Goal: Navigation & Orientation: Find specific page/section

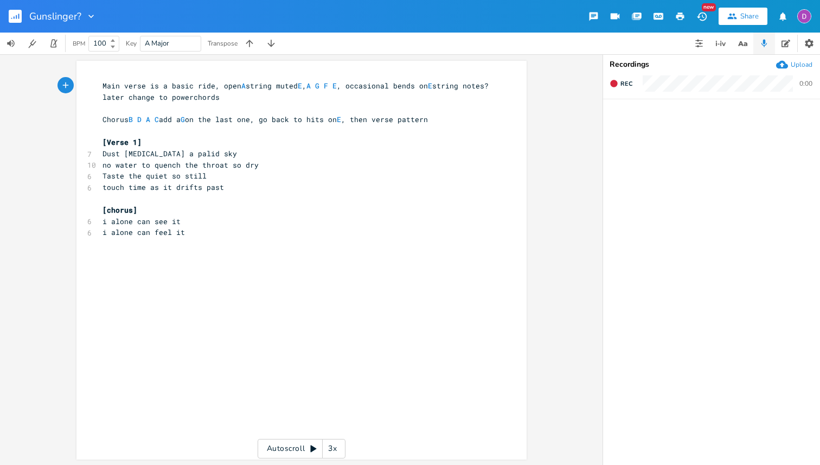
click at [18, 9] on button "button" at bounding box center [20, 16] width 22 height 26
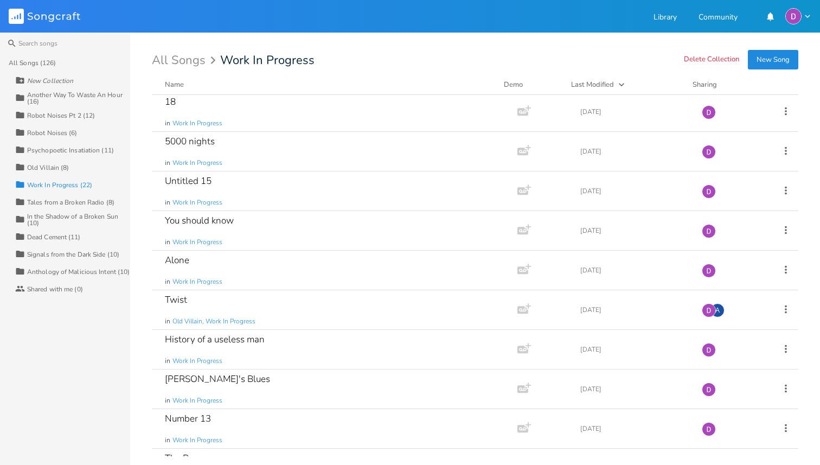
scroll to position [510, 0]
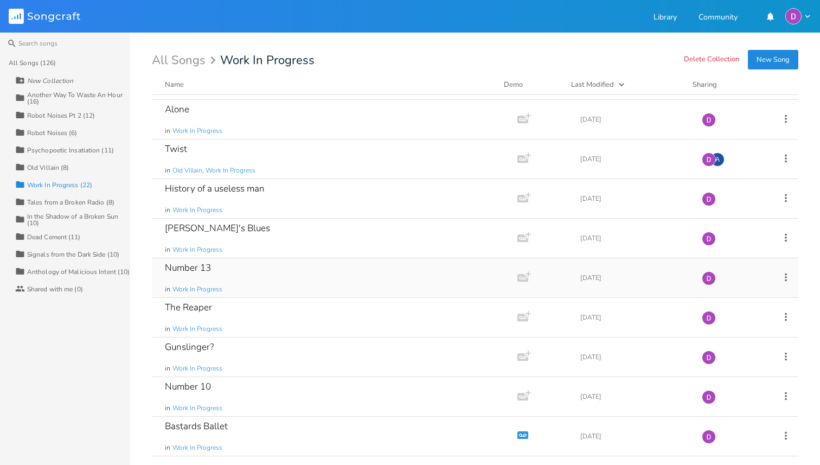
click at [213, 272] on div "Number 13 in Work In Progress" at bounding box center [332, 277] width 335 height 39
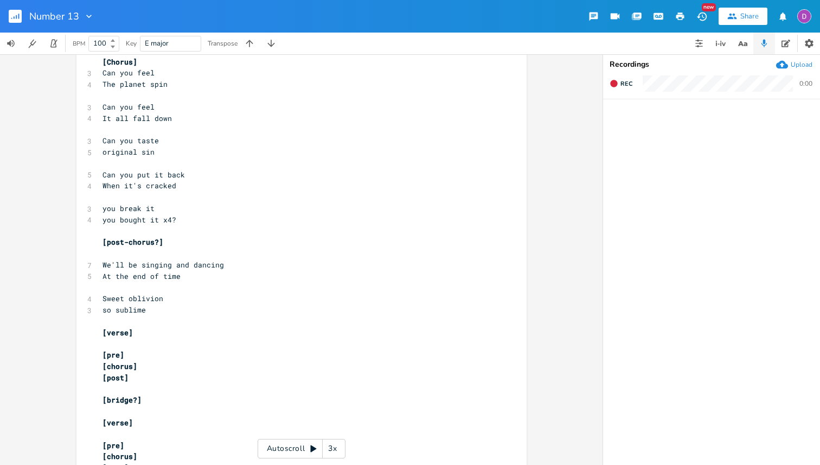
scroll to position [453, 0]
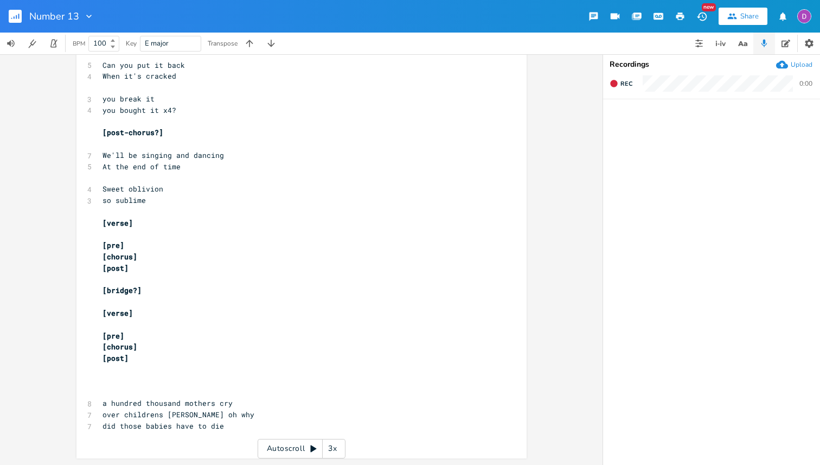
click at [17, 21] on rect "button" at bounding box center [15, 16] width 13 height 13
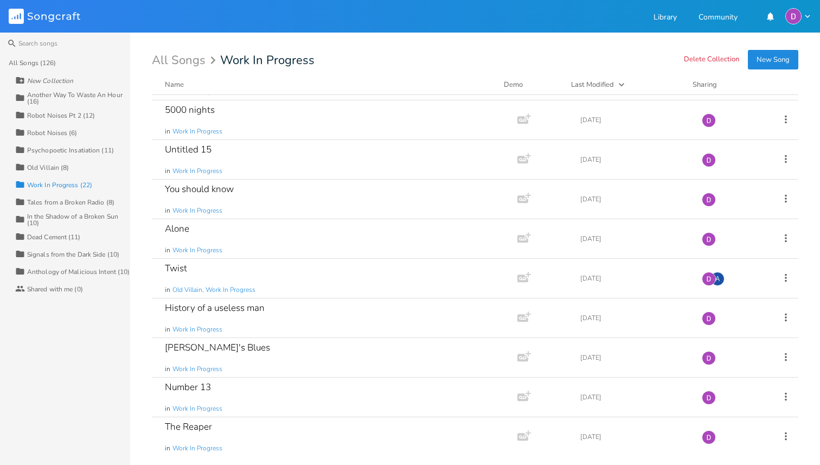
scroll to position [510, 0]
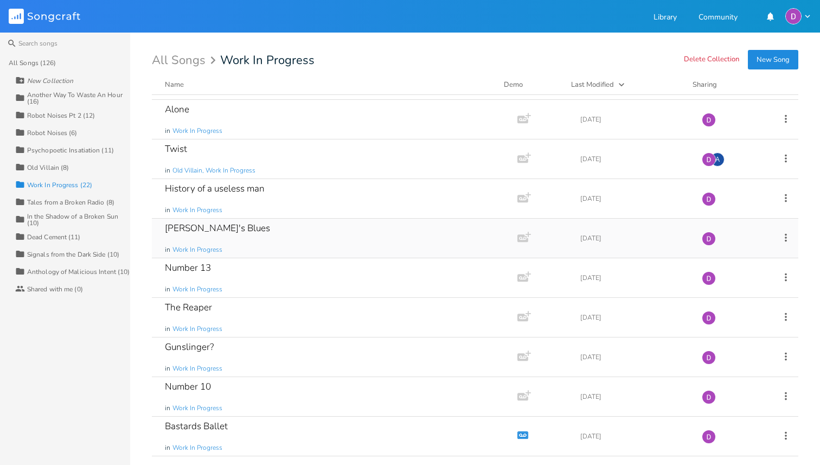
click at [240, 227] on div "[PERSON_NAME]'s Blues" at bounding box center [217, 227] width 105 height 9
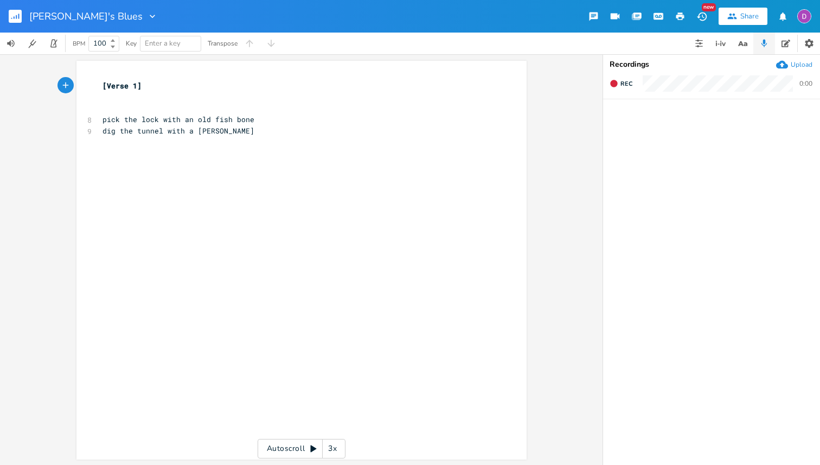
click at [16, 15] on rect "button" at bounding box center [15, 16] width 13 height 13
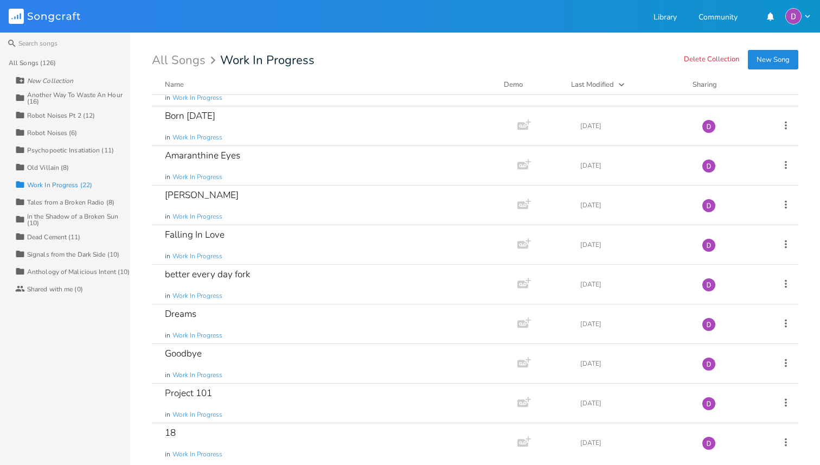
scroll to position [33, 0]
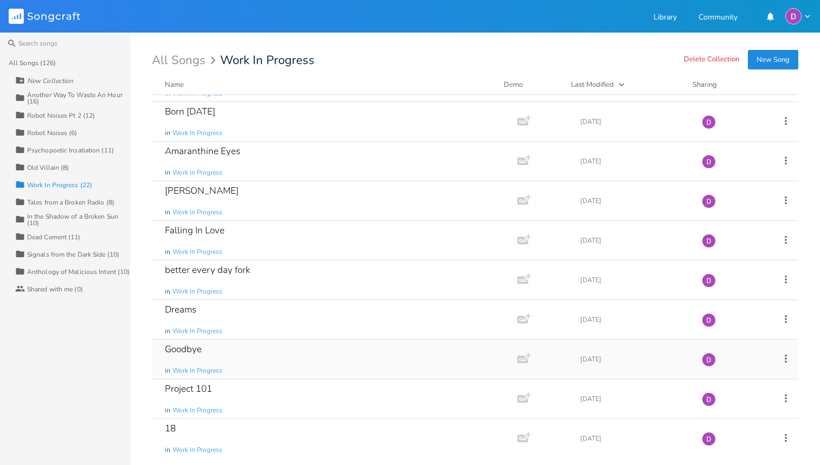
click at [381, 351] on div "Goodbye in Work In Progress" at bounding box center [332, 359] width 335 height 39
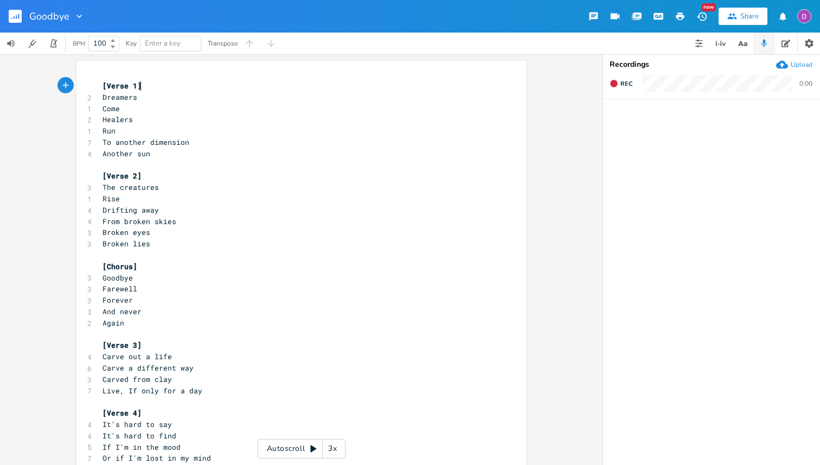
scroll to position [100, 0]
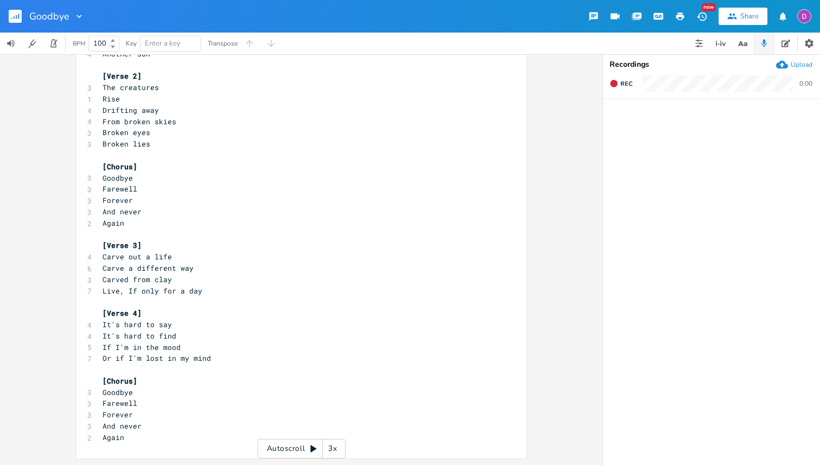
click at [25, 17] on button "button" at bounding box center [20, 16] width 22 height 26
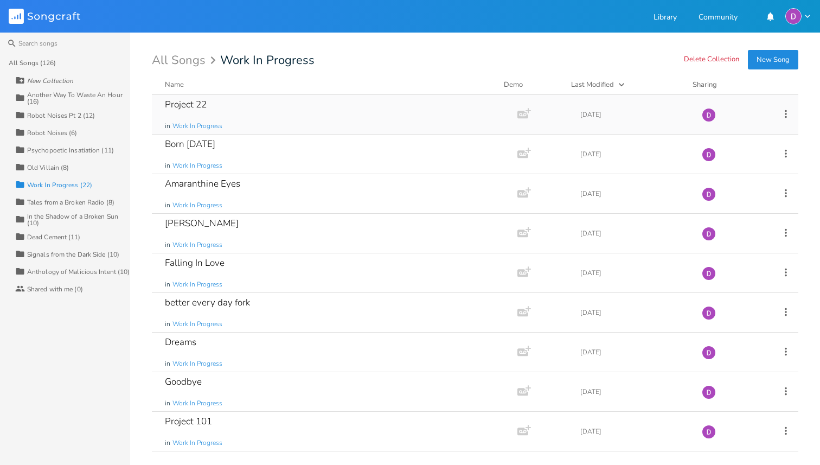
click at [214, 105] on div "Project 22 in Work In Progress" at bounding box center [332, 114] width 335 height 39
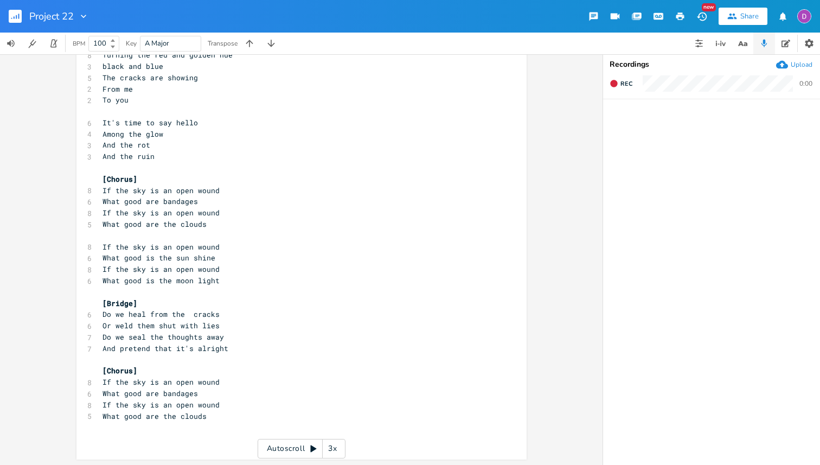
scroll to position [359, 0]
click at [15, 21] on rect "button" at bounding box center [15, 16] width 13 height 13
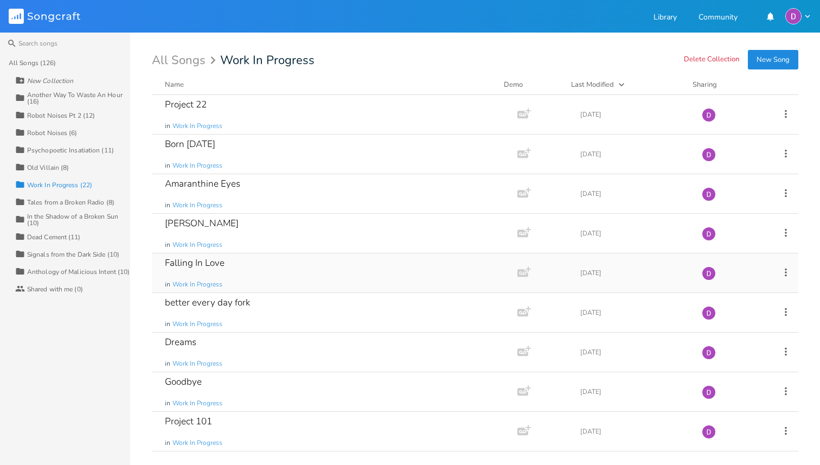
click at [280, 268] on div "Falling In Love in Work In Progress" at bounding box center [332, 272] width 335 height 39
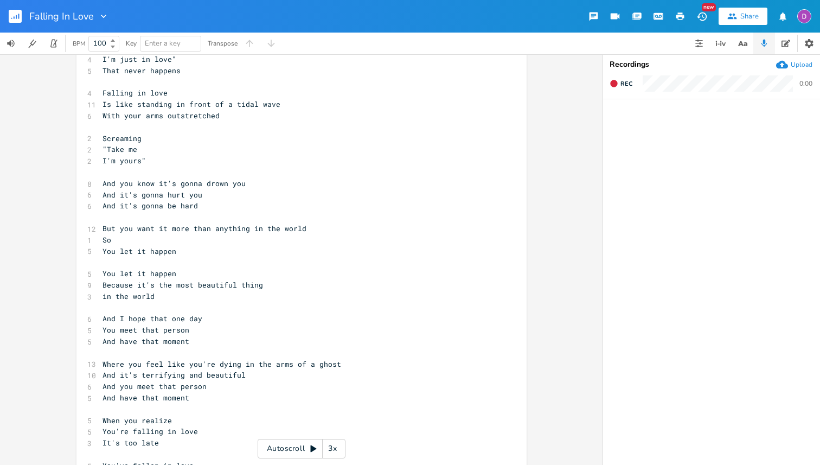
scroll to position [450, 0]
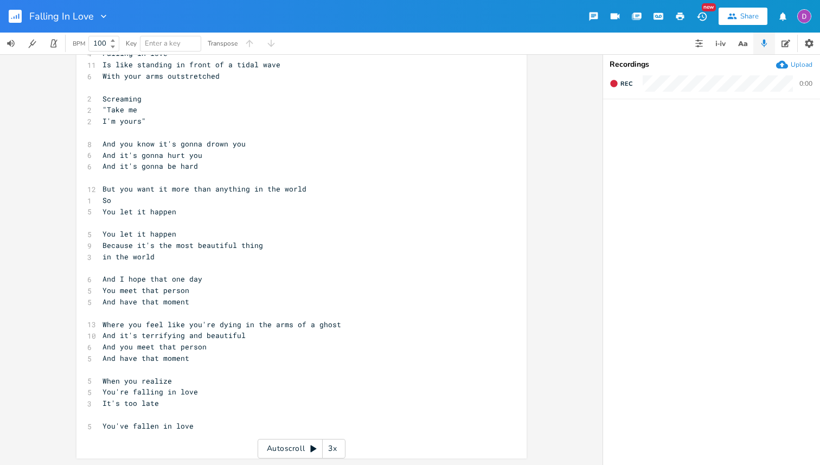
click at [14, 16] on rect "button" at bounding box center [15, 16] width 13 height 13
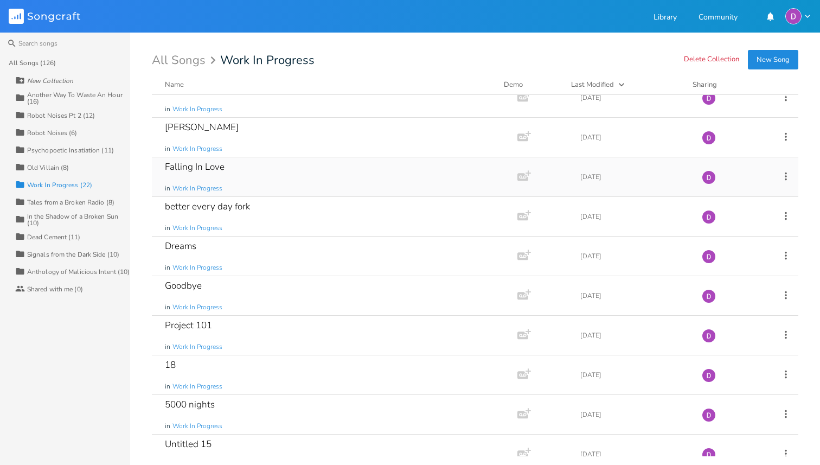
scroll to position [99, 0]
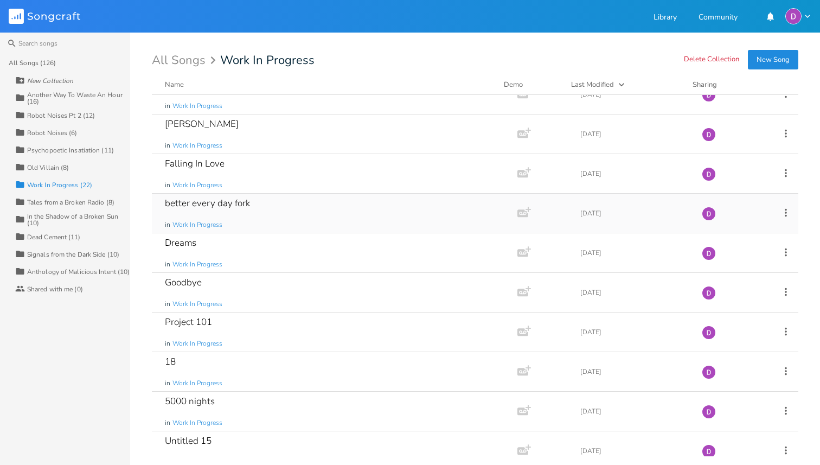
click at [276, 215] on div "better every day fork in Work In Progress" at bounding box center [332, 213] width 335 height 39
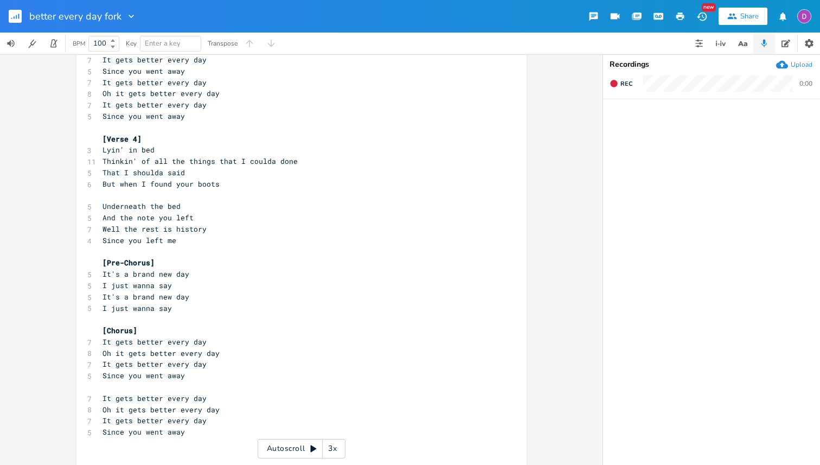
scroll to position [878, 0]
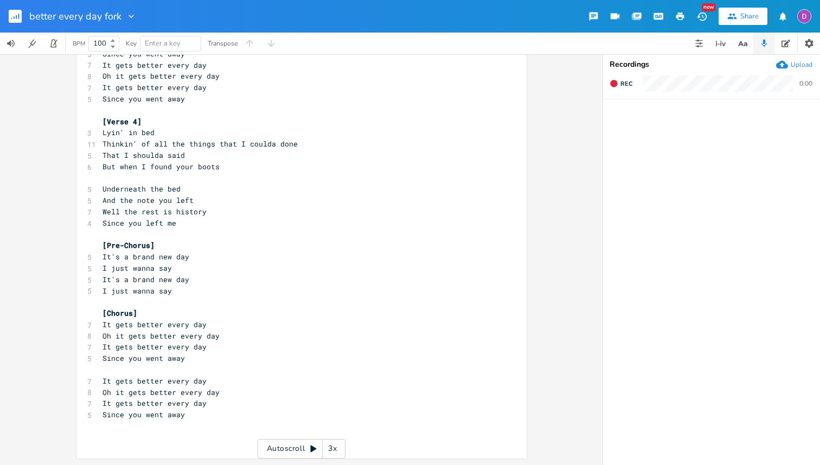
click at [15, 16] on rect "button" at bounding box center [15, 16] width 13 height 13
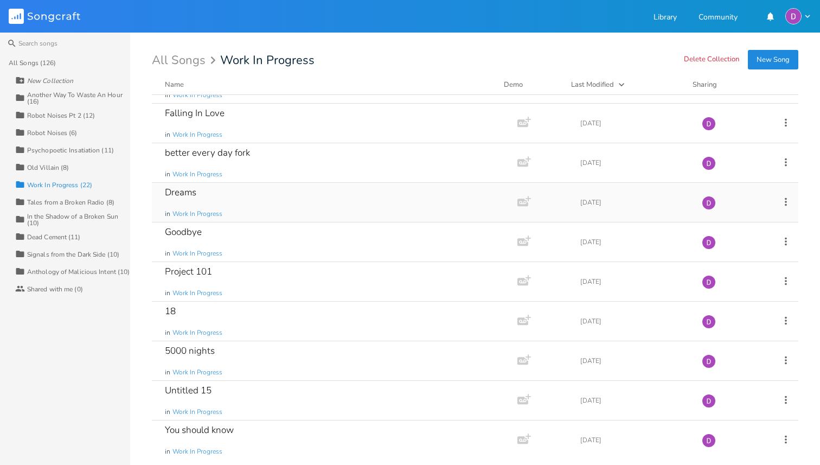
scroll to position [156, 0]
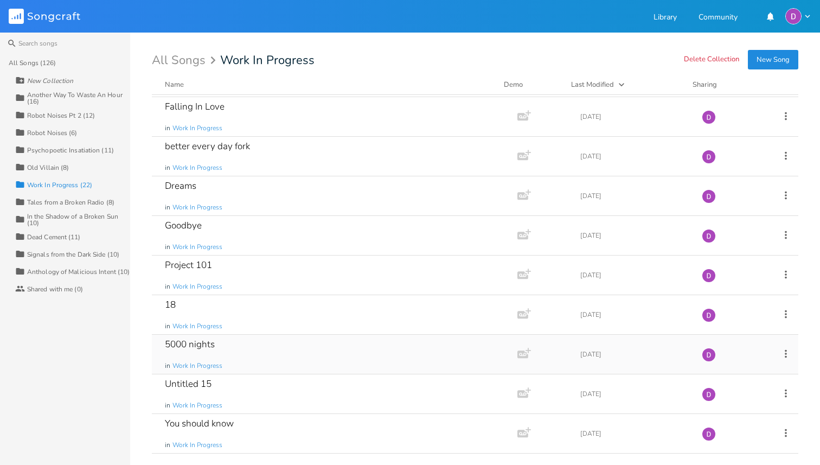
click at [269, 346] on div "5000 nights in Work In Progress" at bounding box center [332, 354] width 335 height 39
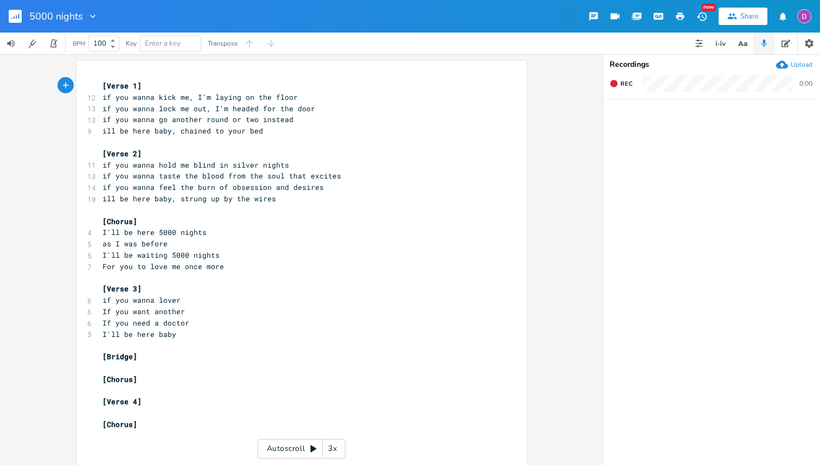
click at [15, 15] on rect "button" at bounding box center [15, 16] width 13 height 13
